Goal: Transaction & Acquisition: Purchase product/service

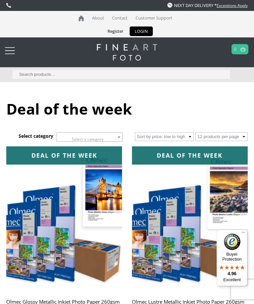
click at [11, 52] on div at bounding box center [10, 50] width 10 height 13
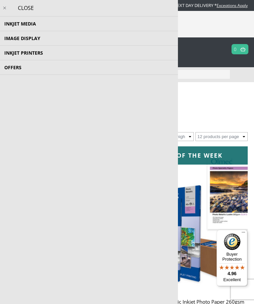
click at [28, 24] on li "Inkjet Media Inkjet Fine Art Paper Inkjet Photo Paper Sample Packs Inkjet Canva…" at bounding box center [89, 24] width 178 height 15
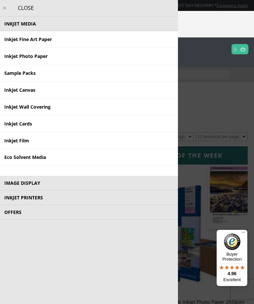
click at [41, 40] on link "Inkjet Fine Art Paper" at bounding box center [89, 39] width 178 height 17
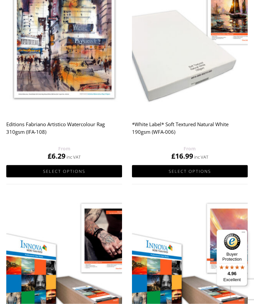
scroll to position [193, 0]
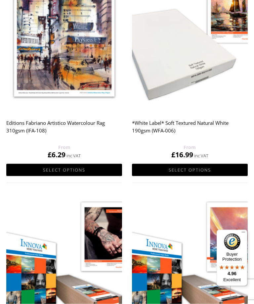
click at [175, 124] on h2 "*White Label* Soft Textured Natural White 190gsm (WFA-006)" at bounding box center [190, 130] width 116 height 26
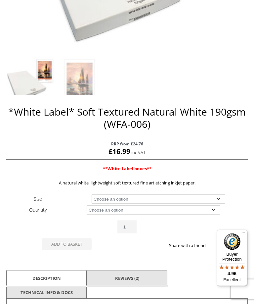
scroll to position [234, 0]
click at [219, 199] on select "Choose an option A4 Sheet A3 Sheet A3+ Sheet A2 Sheet 17" Wide Roll 24" Wide Ro…" at bounding box center [159, 198] width 134 height 9
select select "a3-sheet-2"
click at [217, 211] on select "Choose an option 25 Sheets" at bounding box center [154, 209] width 134 height 9
select select "25-sheets"
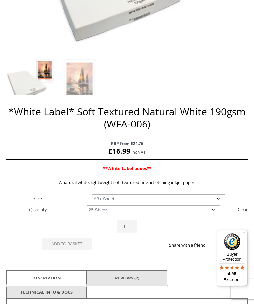
select select "a3-sheet-2"
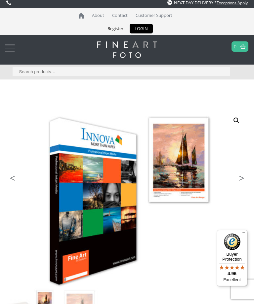
scroll to position [0, 0]
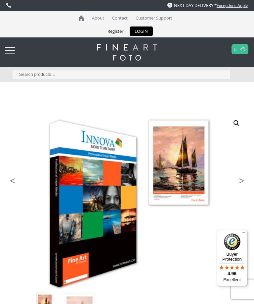
click at [9, 55] on div at bounding box center [10, 50] width 10 height 13
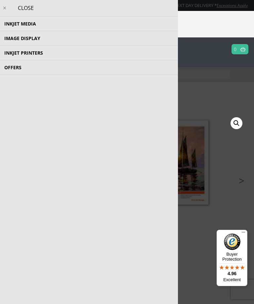
click at [32, 24] on li "Inkjet Media Inkjet Fine Art Paper Inkjet Photo Paper Sample Packs Inkjet Canva…" at bounding box center [89, 24] width 178 height 15
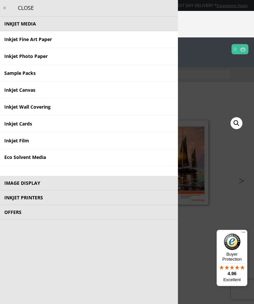
click at [33, 44] on link "Inkjet Fine Art Paper" at bounding box center [89, 39] width 178 height 17
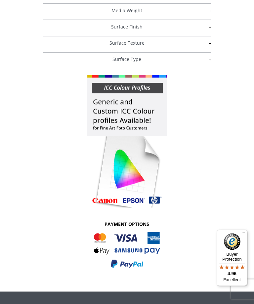
scroll to position [1597, 0]
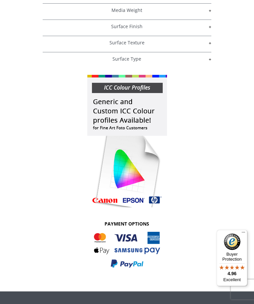
click at [124, 111] on img at bounding box center [127, 141] width 80 height 132
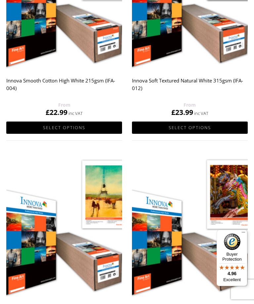
scroll to position [920, 0]
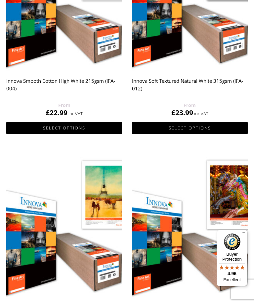
click at [246, 174] on img at bounding box center [190, 226] width 116 height 145
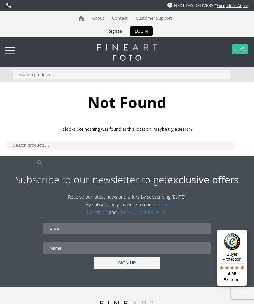
click at [11, 54] on div at bounding box center [10, 50] width 10 height 13
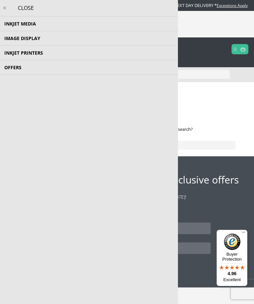
click at [222, 117] on div "Not Found It looks like nothing was found at this location. Maybe try a search?…" at bounding box center [127, 124] width 242 height 64
click at [222, 114] on div "Not Found It looks like nothing was found at this location. Maybe try a search?…" at bounding box center [127, 124] width 242 height 64
click at [27, 12] on div "CLOSE" at bounding box center [89, 8] width 178 height 17
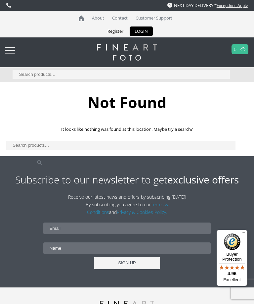
click at [33, 73] on input "Search for:" at bounding box center [122, 74] width 218 height 9
type input "Icc"
click button "Search" at bounding box center [0, 0] width 0 height 0
